Goal: Transaction & Acquisition: Purchase product/service

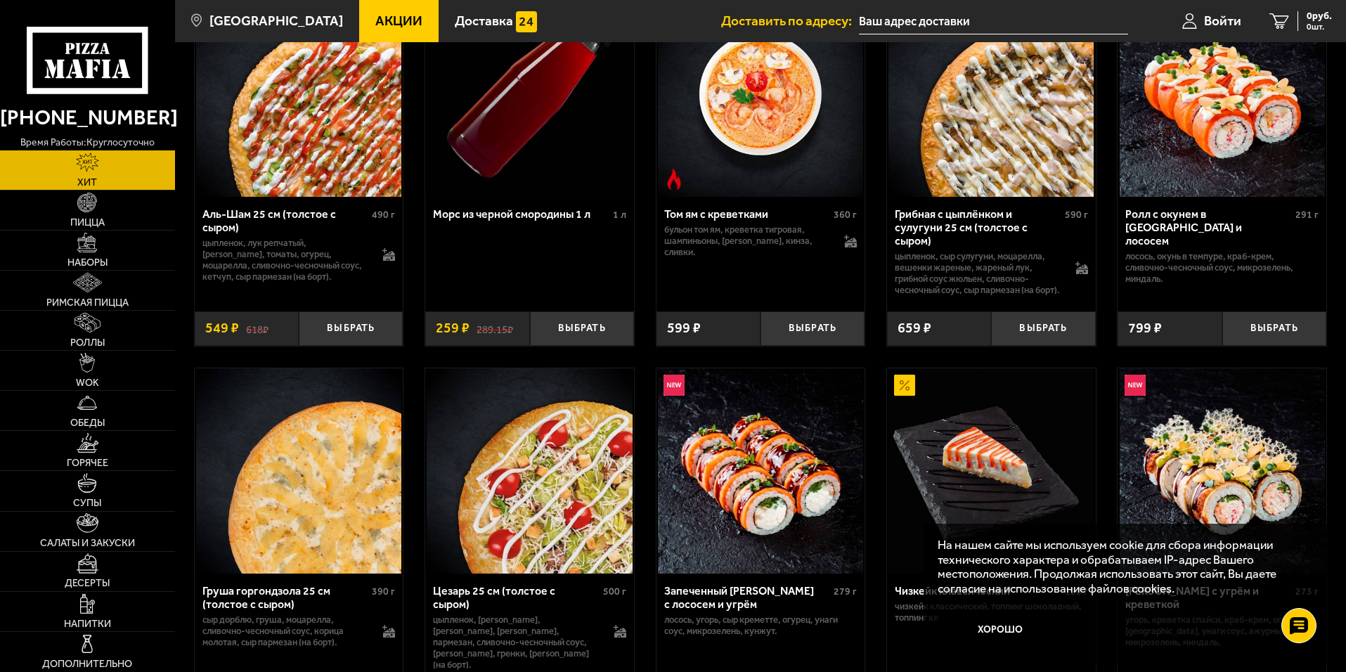
scroll to position [281, 0]
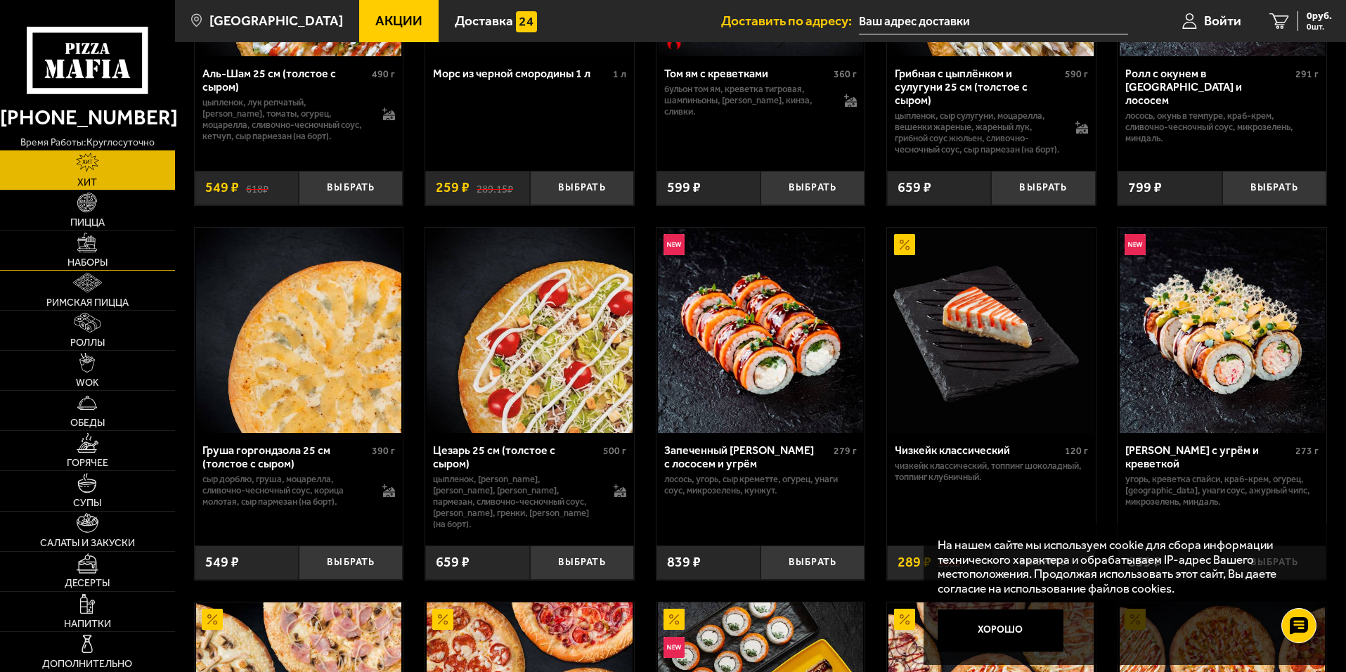
click at [96, 240] on img at bounding box center [87, 243] width 20 height 20
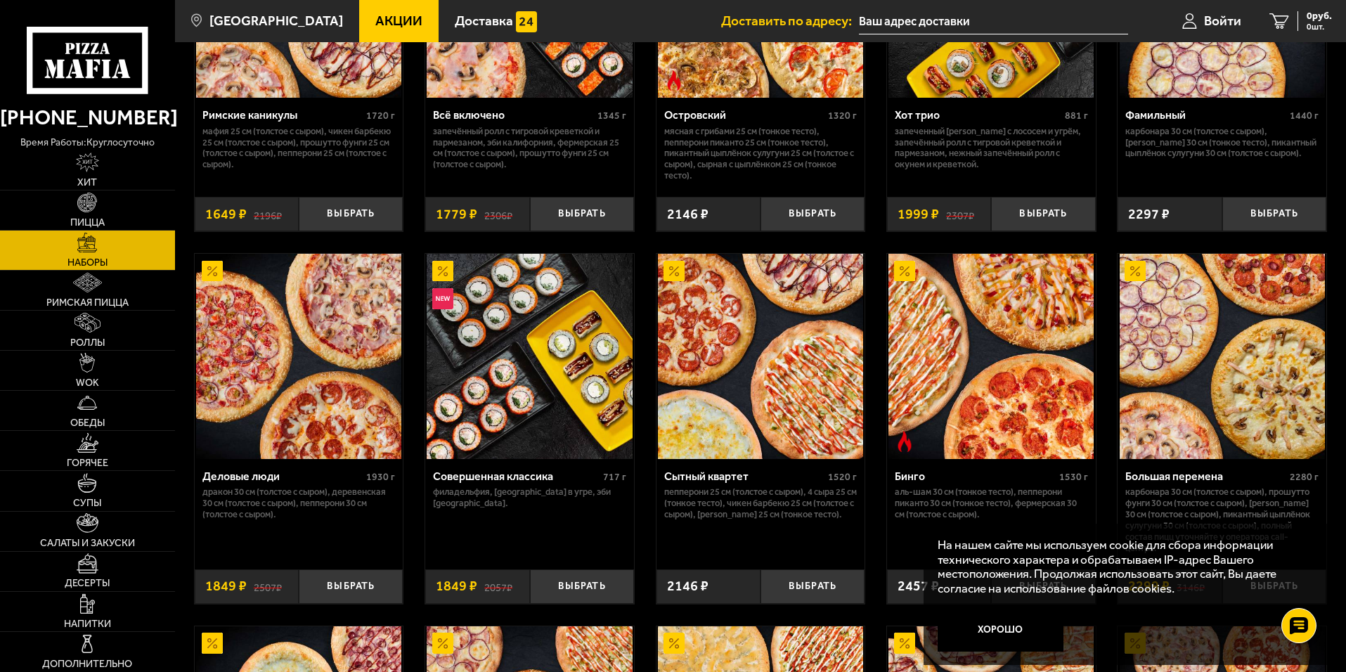
scroll to position [878, 0]
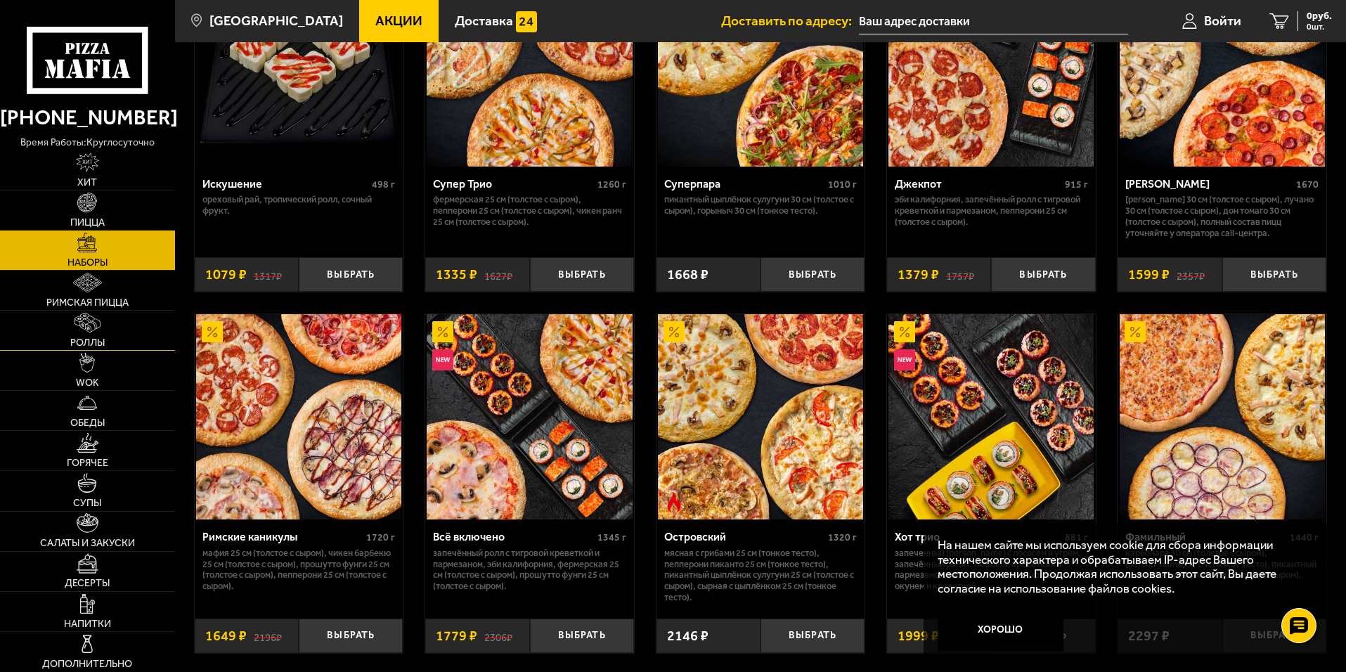
click at [93, 313] on img at bounding box center [86, 323] width 25 height 20
